Goal: Task Accomplishment & Management: Use online tool/utility

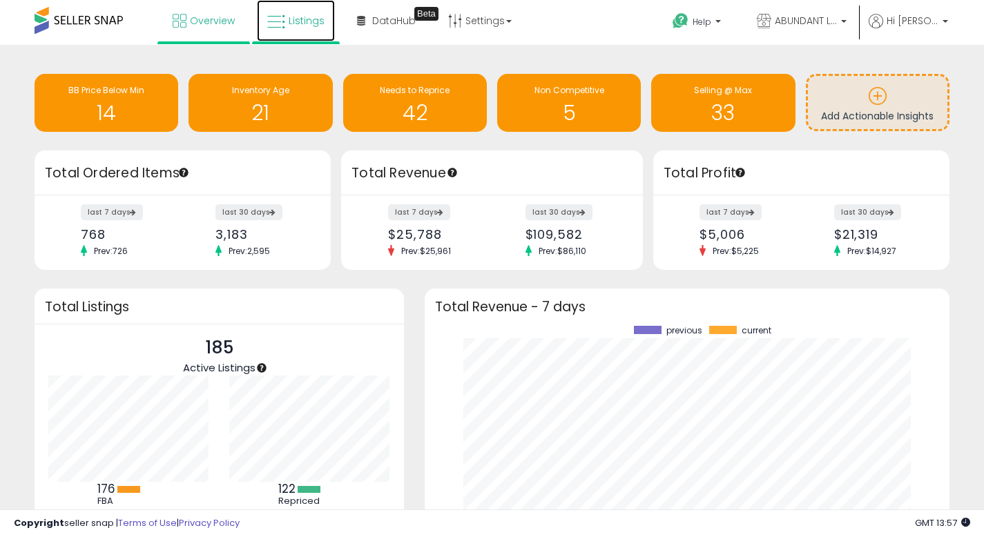
click at [315, 21] on span "Listings" at bounding box center [307, 21] width 36 height 14
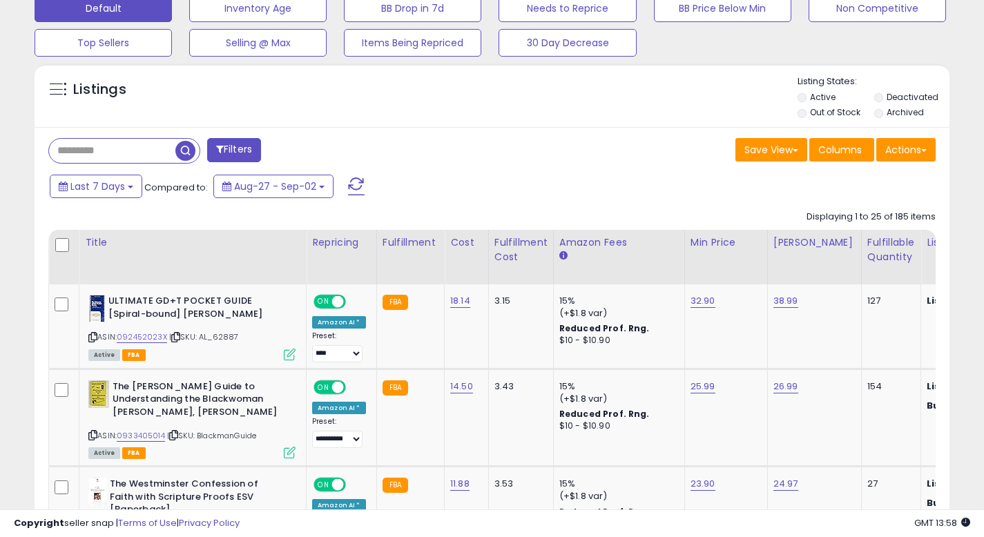
scroll to position [498, 0]
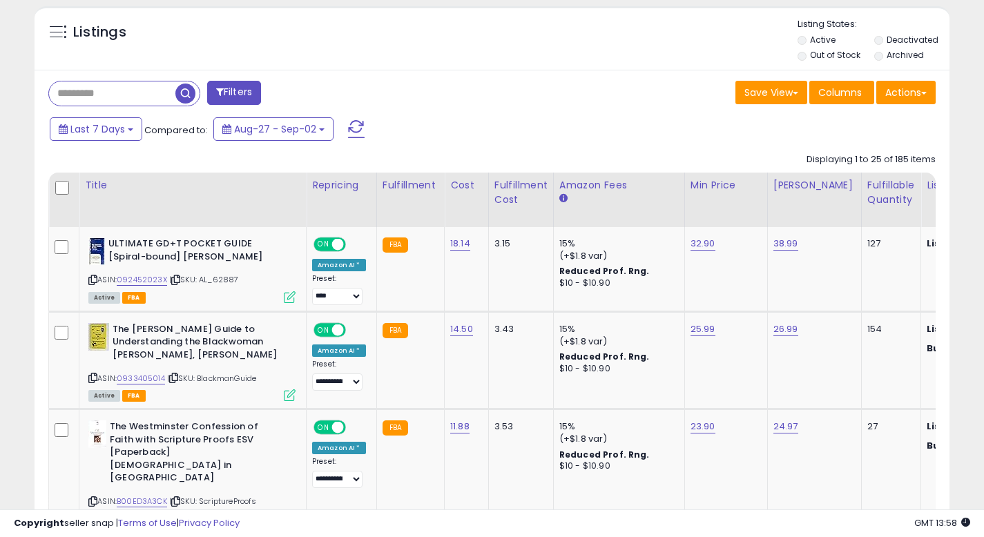
drag, startPoint x: 994, startPoint y: 152, endPoint x: 992, endPoint y: 113, distance: 38.7
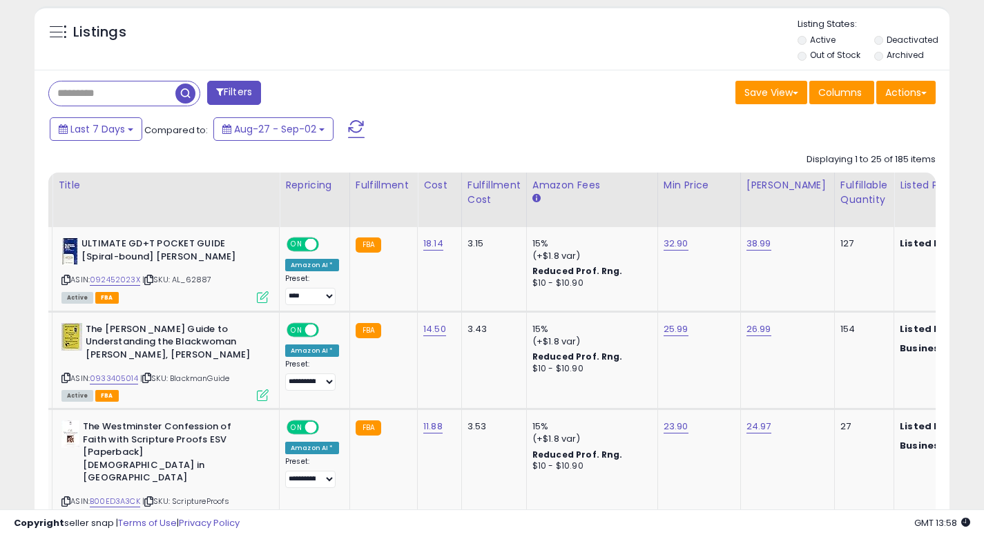
scroll to position [0, 0]
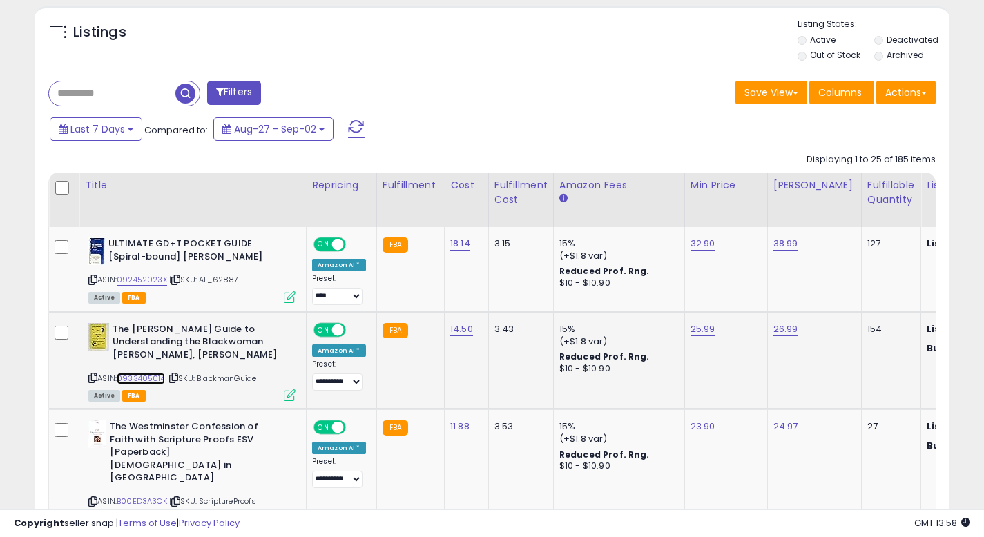
click at [144, 375] on link "0933405014" at bounding box center [141, 379] width 48 height 12
click at [133, 99] on input "text" at bounding box center [112, 94] width 126 height 24
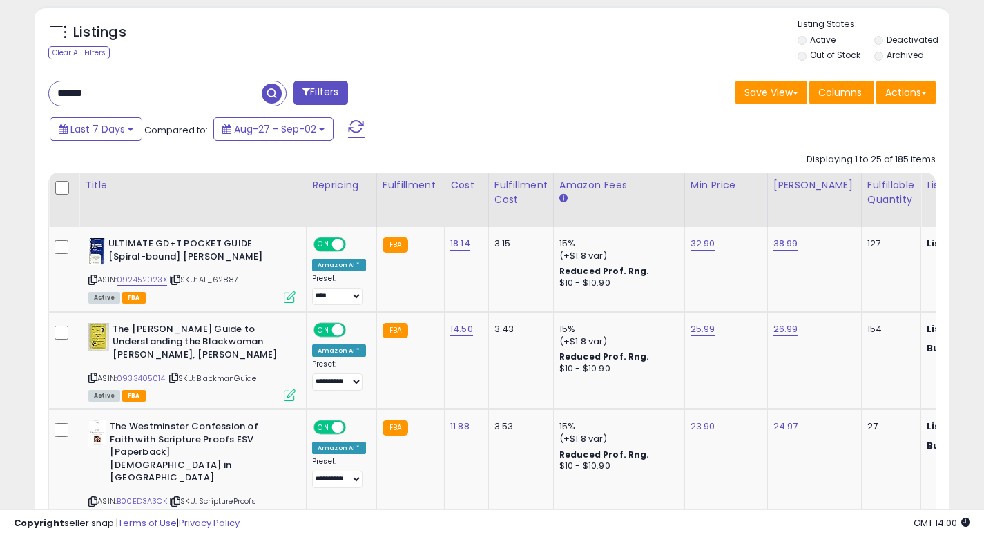
type input "**********"
drag, startPoint x: 268, startPoint y: 97, endPoint x: 533, endPoint y: 231, distance: 296.9
click at [269, 97] on span "button" at bounding box center [272, 94] width 20 height 20
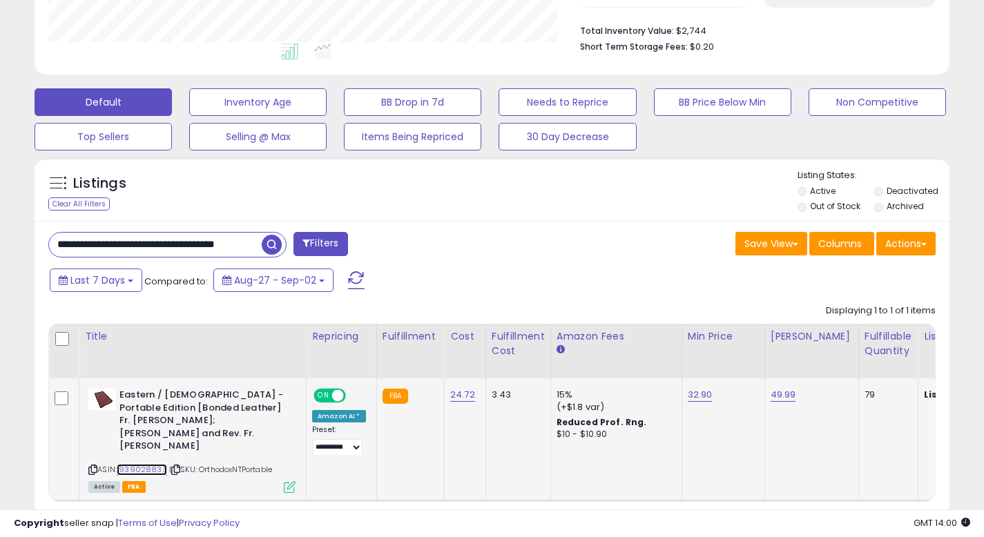
click at [150, 466] on link "1939028833" at bounding box center [142, 470] width 50 height 12
